Goal: Information Seeking & Learning: Learn about a topic

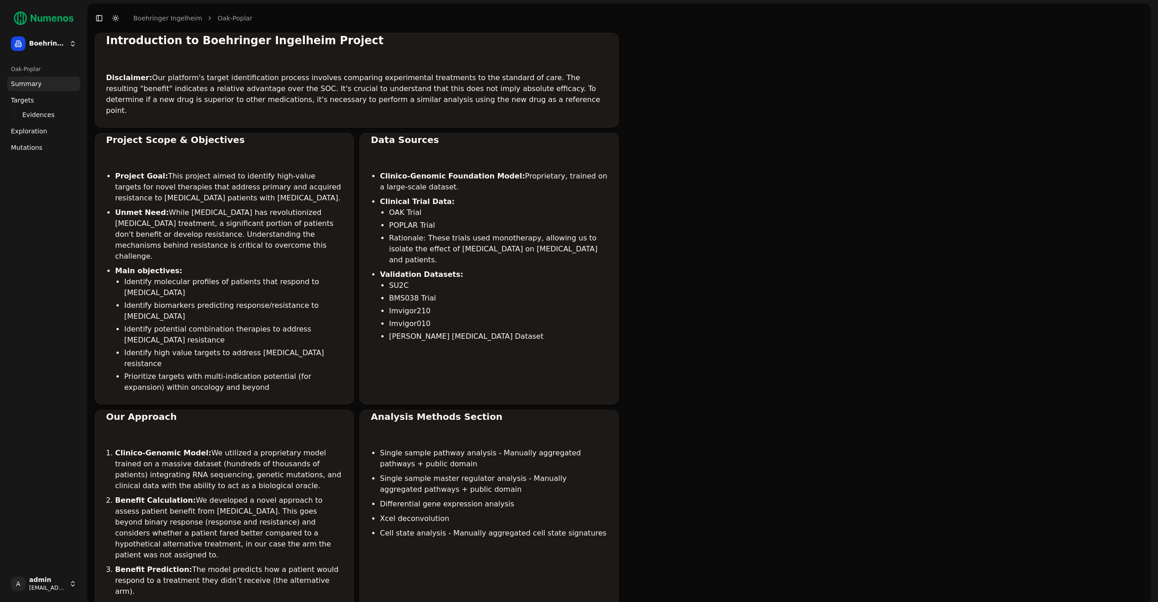
click at [48, 146] on link "Mutations" at bounding box center [43, 147] width 73 height 15
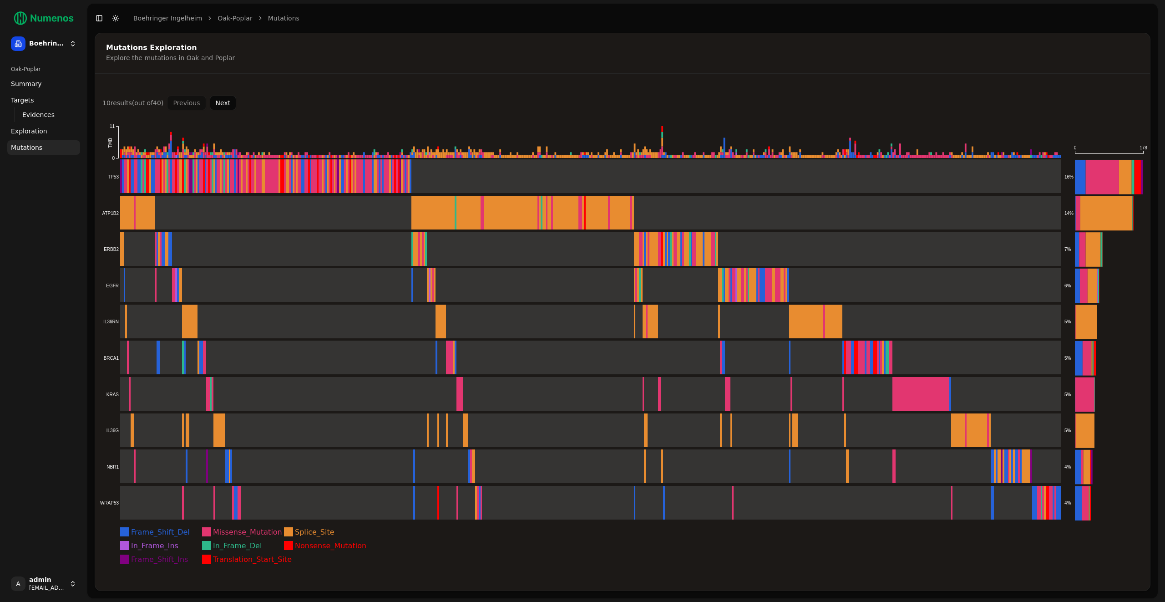
click at [309, 60] on div "Explore the mutations in Oak and Poplar" at bounding box center [621, 57] width 1030 height 9
click at [416, 82] on div "Mutations Exploration Explore the mutations in Oak and Poplar 10 result s (out …" at bounding box center [623, 312] width 1056 height 558
click at [39, 265] on div "Oak-Poplar Summary Targets Evidences Exploration Mutations" at bounding box center [44, 313] width 80 height 511
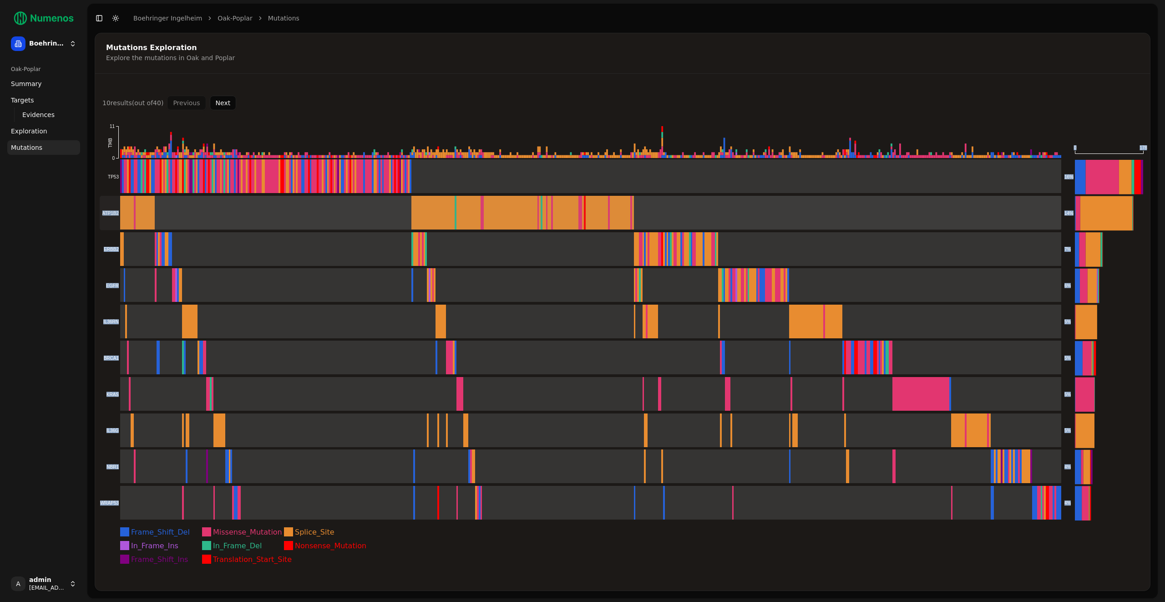
drag, startPoint x: 92, startPoint y: 213, endPoint x: 119, endPoint y: 213, distance: 27.3
click at [120, 213] on div "Mutations Exploration Explore the mutations in Oak and Poplar 10 result s (out …" at bounding box center [622, 315] width 1070 height 565
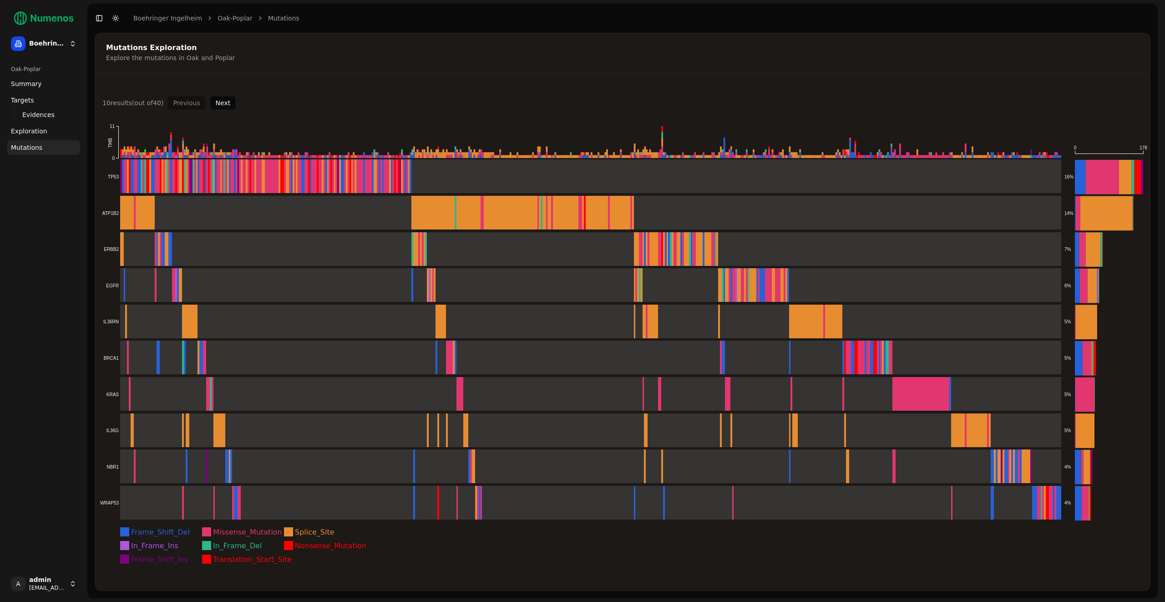
click at [69, 214] on div "Oak-Poplar Summary Targets Evidences Exploration Mutations" at bounding box center [44, 313] width 80 height 511
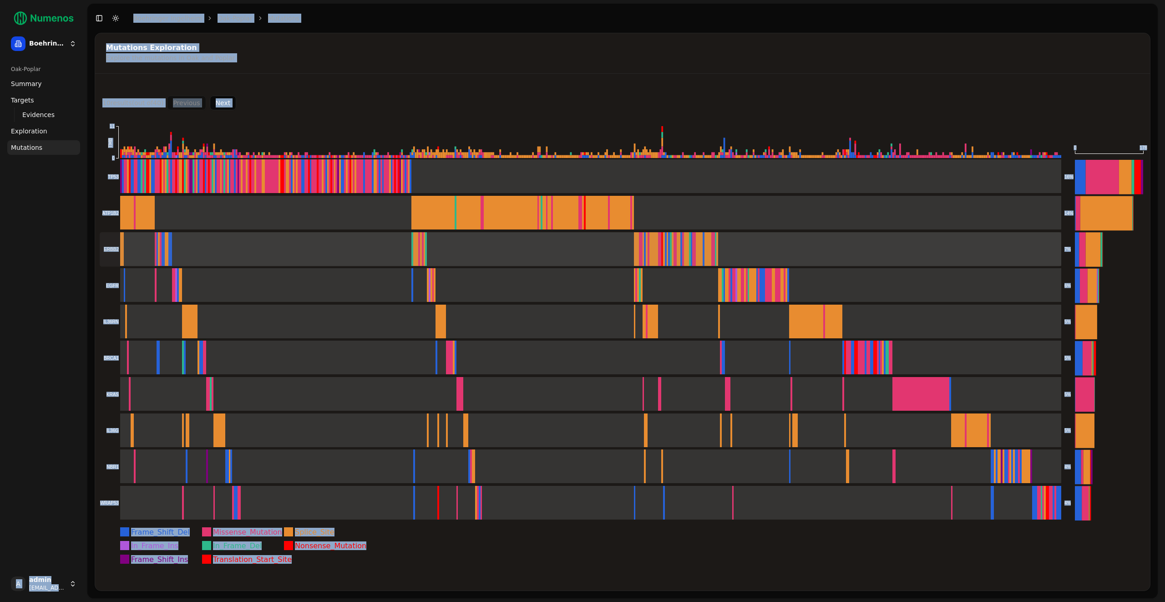
drag, startPoint x: 70, startPoint y: 222, endPoint x: 122, endPoint y: 248, distance: 59.0
click at [122, 248] on div "Boehringer Ingelheim Oak-Poplar Summary Targets Evidences Exploration Mutations…" at bounding box center [582, 301] width 1165 height 602
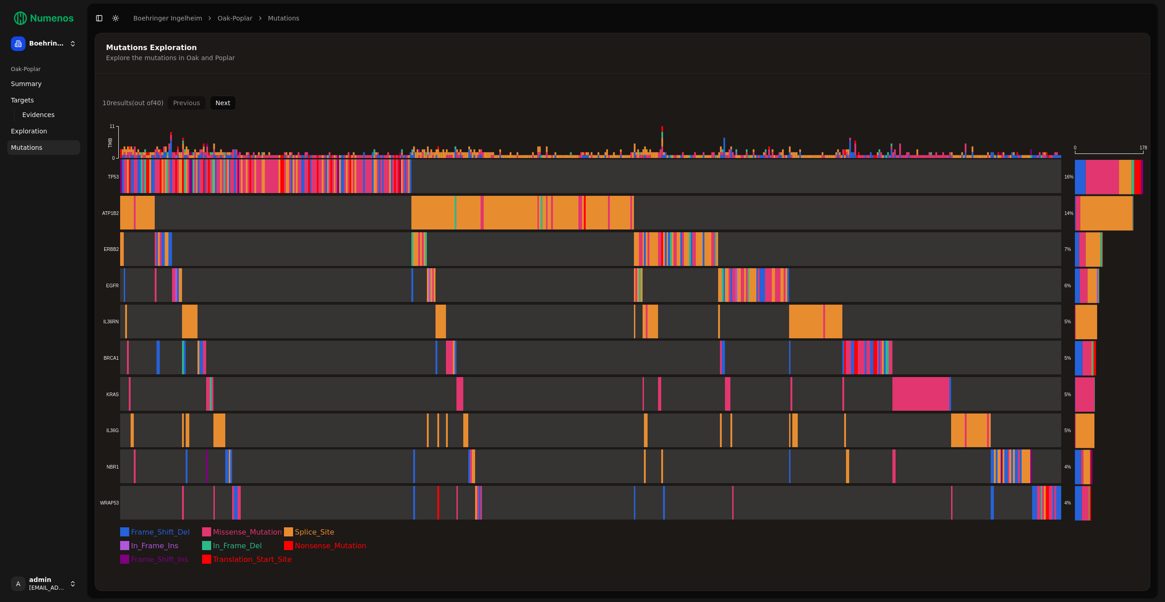
click at [32, 229] on div "Oak-Poplar Summary Targets Evidences Exploration Mutations" at bounding box center [44, 313] width 80 height 511
